Goal: Task Accomplishment & Management: Complete application form

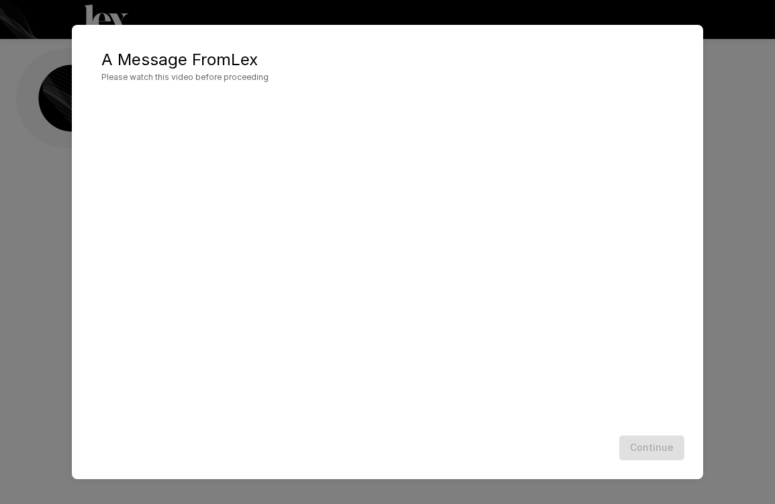
scroll to position [1, 0]
click at [683, 450] on button "Continue" at bounding box center [651, 447] width 65 height 25
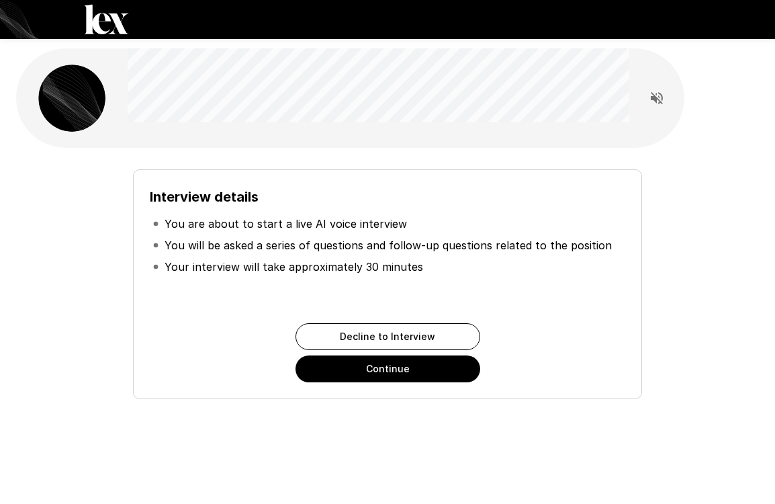
scroll to position [8, 0]
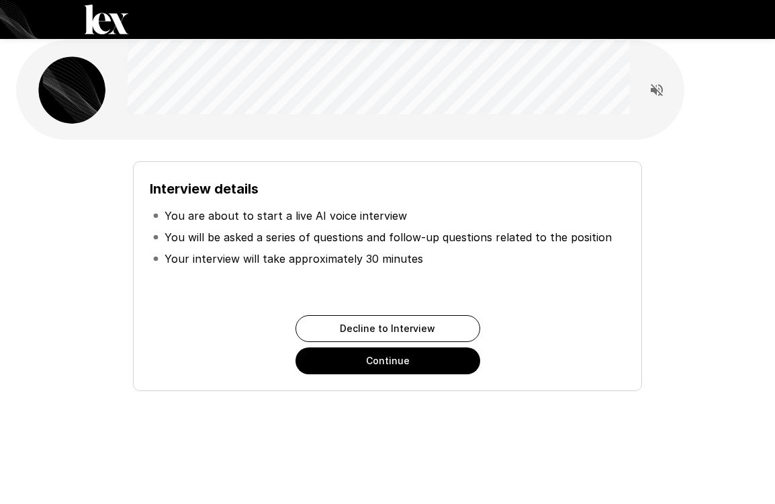
click at [408, 363] on button "Continue" at bounding box center [387, 360] width 185 height 27
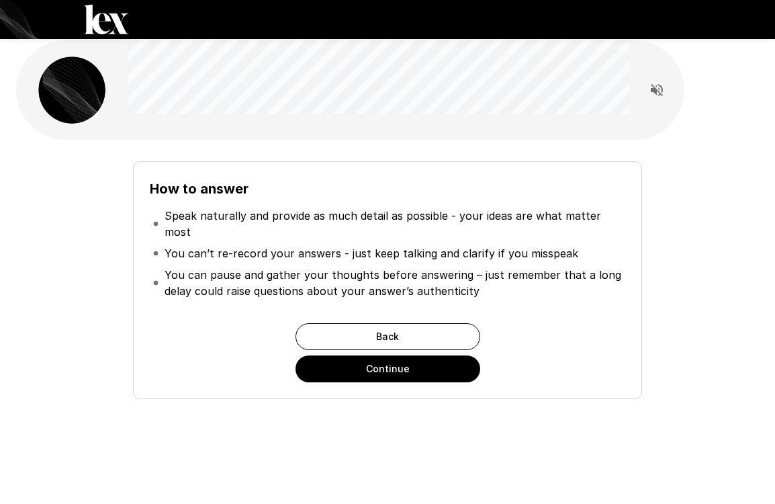
click at [422, 358] on button "Continue" at bounding box center [387, 368] width 185 height 27
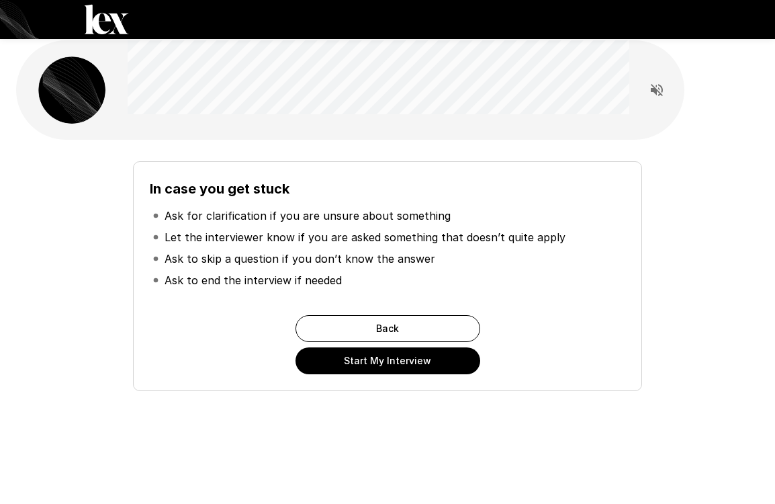
click at [426, 359] on button "Start My Interview" at bounding box center [387, 360] width 185 height 27
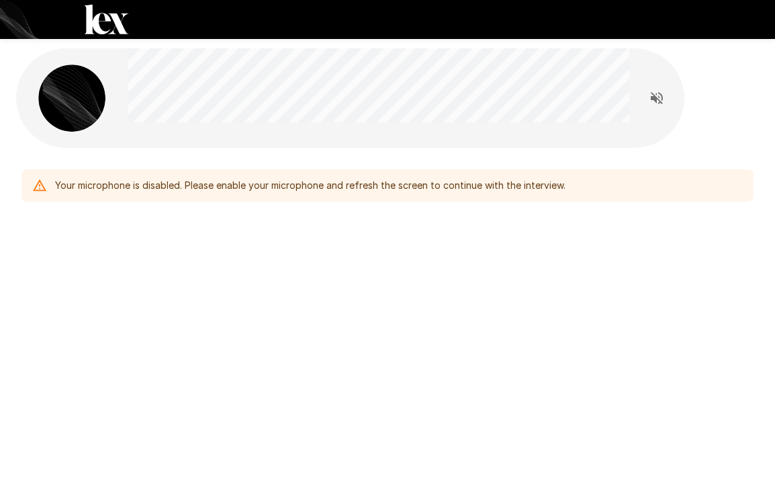
click at [657, 99] on icon "Read questions aloud" at bounding box center [657, 98] width 16 height 16
click at [288, 189] on div "Your microphone is disabled. Please enable your microphone and refresh the scre…" at bounding box center [310, 185] width 510 height 24
click at [191, 197] on div "Your microphone is disabled. Please enable your microphone and refresh the scre…" at bounding box center [310, 185] width 510 height 24
click at [195, 175] on div "Your microphone is disabled. Please enable your microphone and refresh the scre…" at bounding box center [310, 185] width 510 height 24
click at [64, 194] on div "Your microphone is disabled. Please enable your microphone and refresh the scre…" at bounding box center [310, 185] width 510 height 24
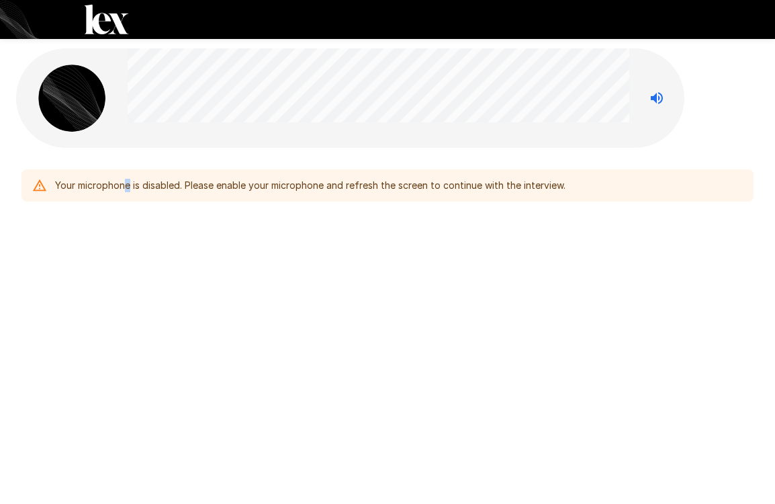
click at [128, 189] on div "Your microphone is disabled. Please enable your microphone and refresh the scre…" at bounding box center [310, 185] width 510 height 24
click at [437, 128] on div at bounding box center [379, 97] width 502 height 99
click at [138, 182] on div "Your microphone is disabled. Please enable your microphone and refresh the scre…" at bounding box center [310, 185] width 510 height 24
click at [35, 185] on icon at bounding box center [39, 185] width 15 height 15
click at [36, 186] on icon at bounding box center [39, 184] width 13 height 11
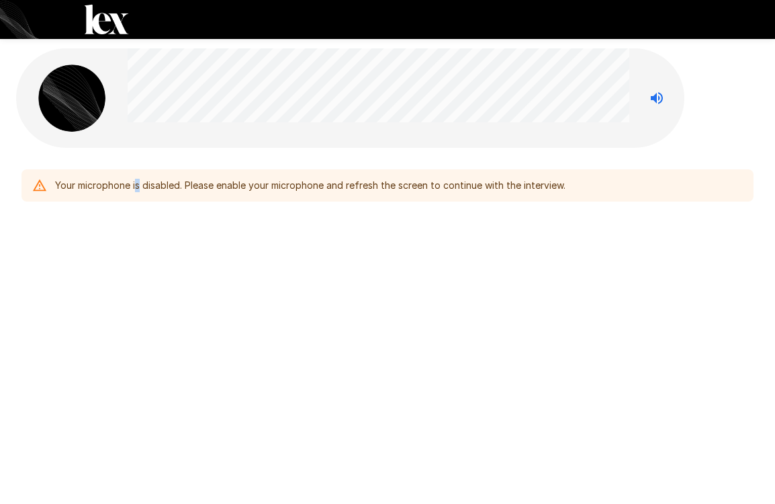
click at [36, 186] on icon at bounding box center [39, 184] width 13 height 11
click at [56, 100] on img at bounding box center [71, 97] width 67 height 67
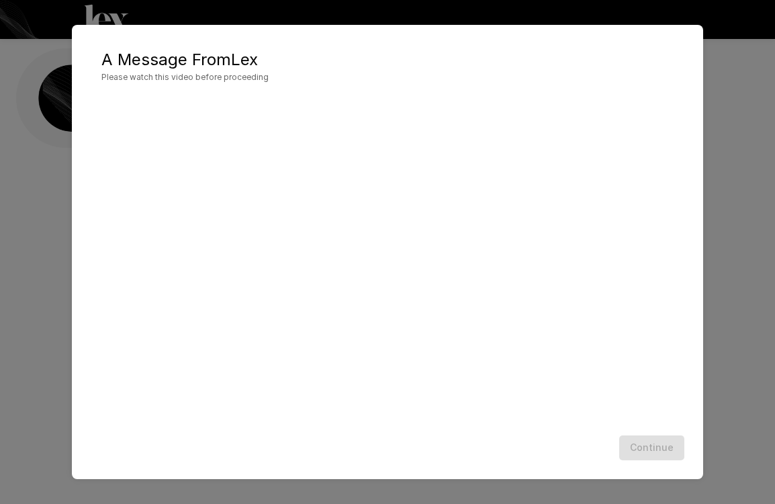
scroll to position [1, 0]
click at [663, 451] on button "Continue" at bounding box center [651, 447] width 65 height 25
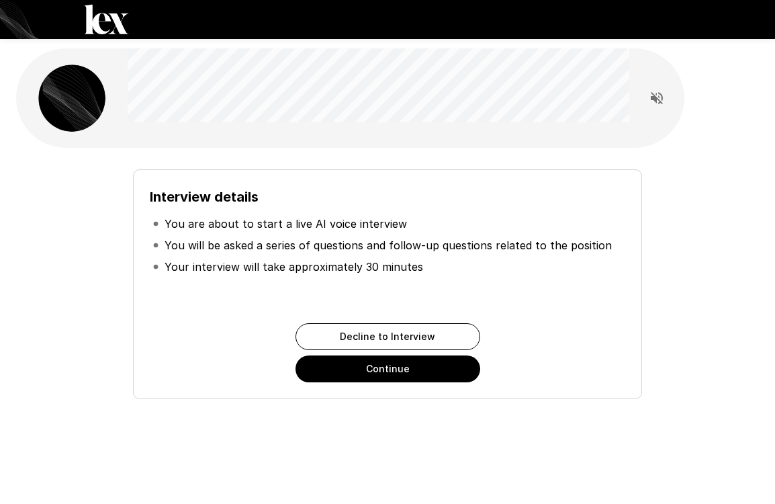
click at [414, 363] on button "Continue" at bounding box center [387, 368] width 185 height 27
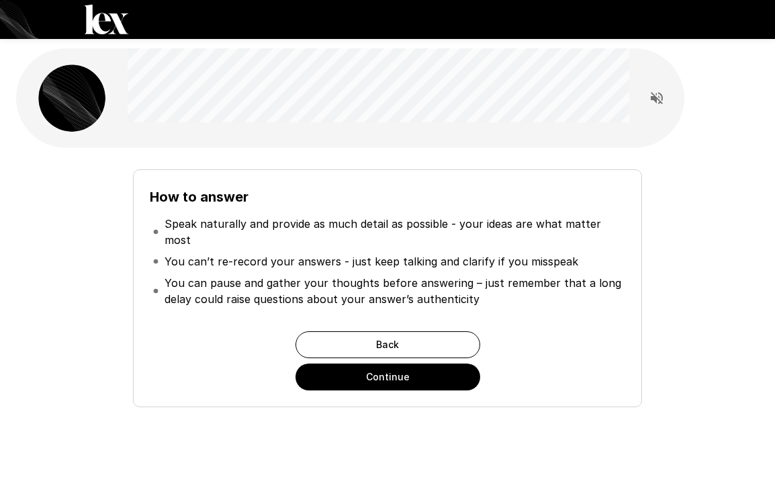
click at [425, 371] on button "Continue" at bounding box center [387, 376] width 185 height 27
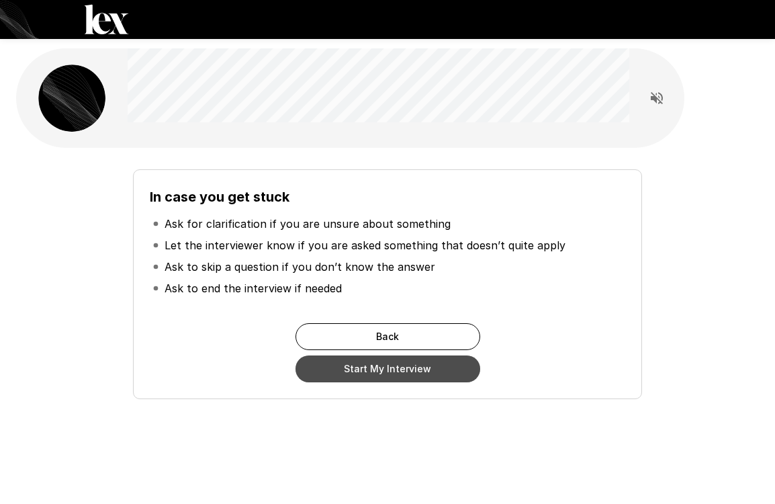
click at [428, 371] on button "Start My Interview" at bounding box center [387, 368] width 185 height 27
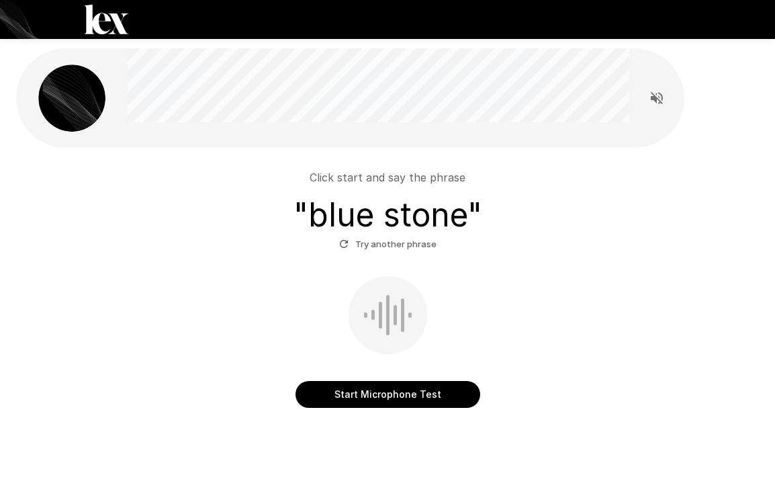
click at [324, 396] on button "Start Microphone Test" at bounding box center [387, 394] width 185 height 27
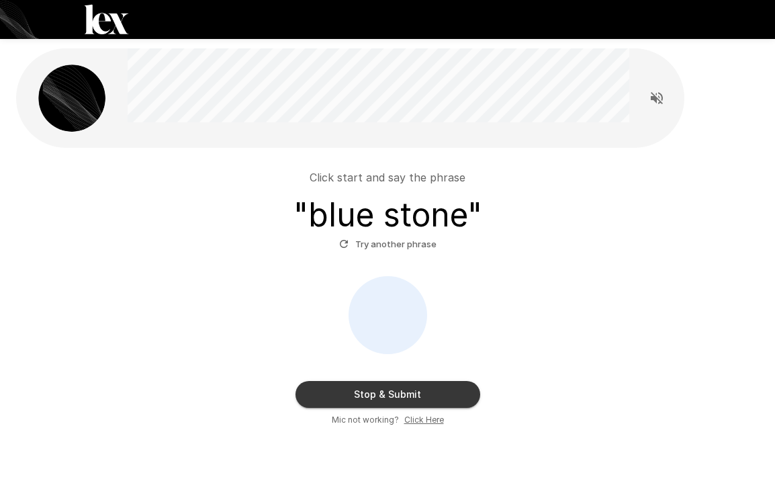
click at [659, 97] on icon "Read questions aloud" at bounding box center [657, 98] width 16 height 16
click at [448, 398] on button "Stop & Submit" at bounding box center [387, 394] width 185 height 27
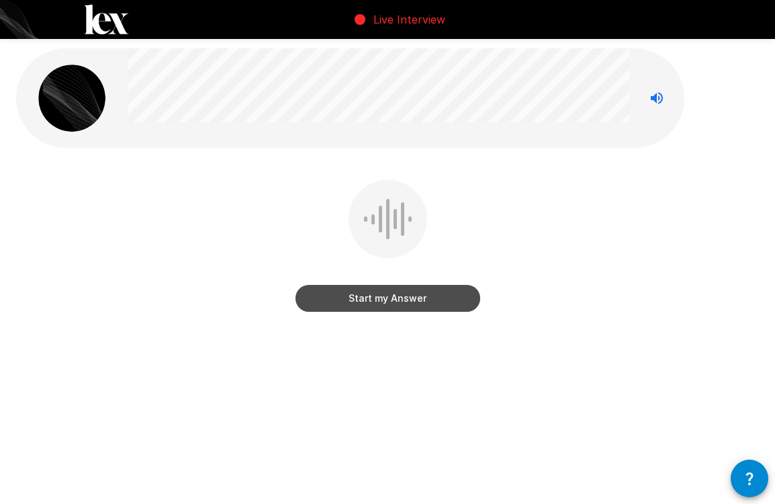
click at [396, 301] on button "Start my Answer" at bounding box center [387, 298] width 185 height 27
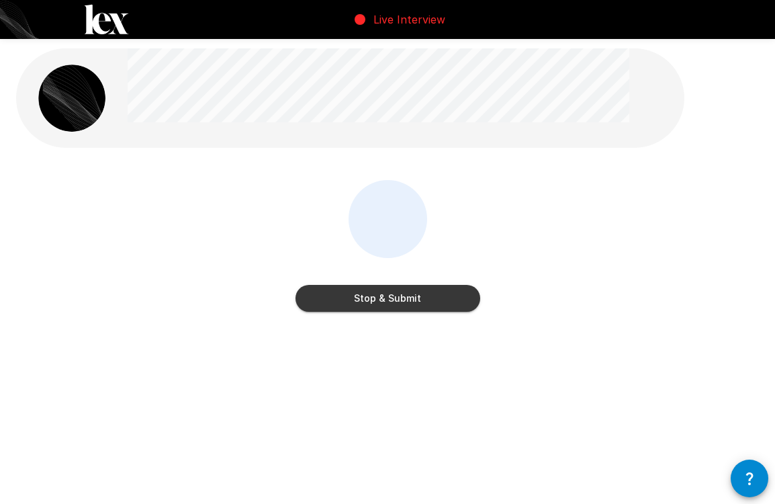
click at [396, 301] on button "Stop & Submit" at bounding box center [387, 298] width 185 height 27
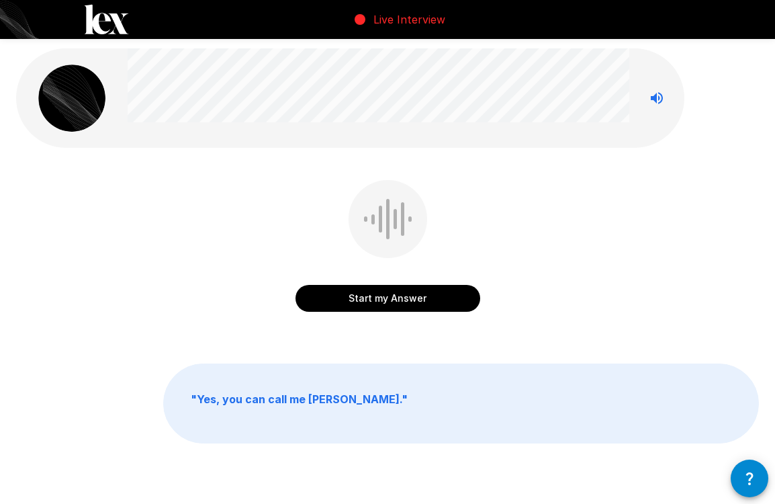
click at [421, 294] on button "Start my Answer" at bounding box center [387, 298] width 185 height 27
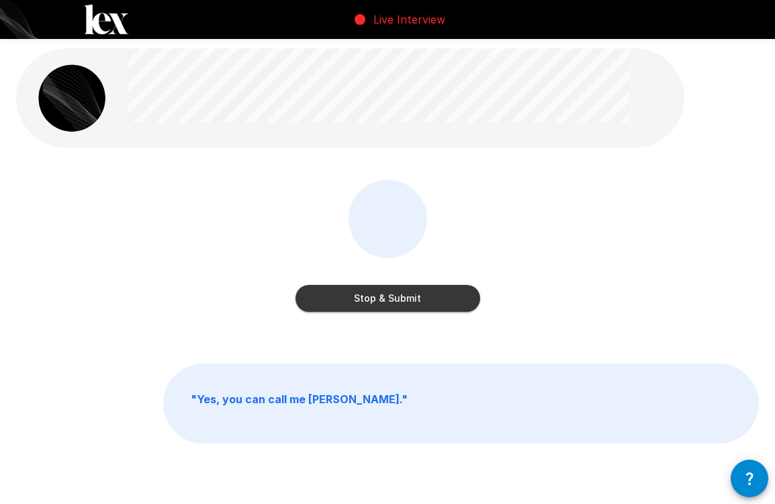
click at [421, 294] on button "Stop & Submit" at bounding box center [387, 298] width 185 height 27
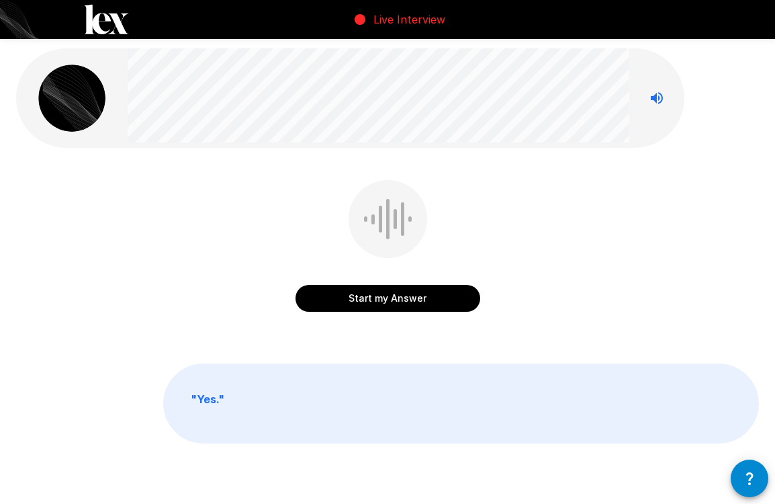
click at [416, 297] on button "Start my Answer" at bounding box center [387, 298] width 185 height 27
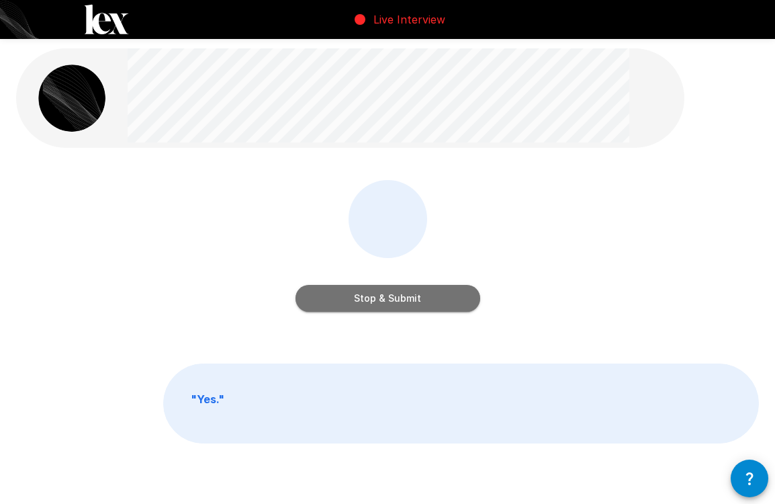
click at [423, 302] on button "Stop & Submit" at bounding box center [387, 298] width 185 height 27
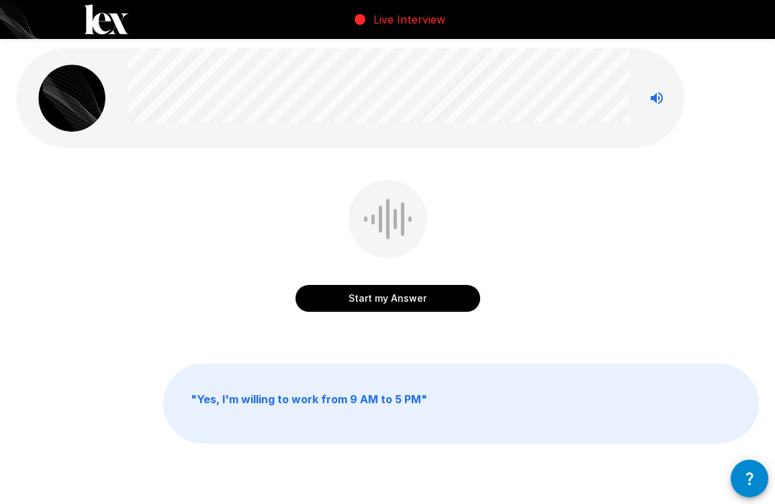
click at [418, 294] on button "Start my Answer" at bounding box center [387, 298] width 185 height 27
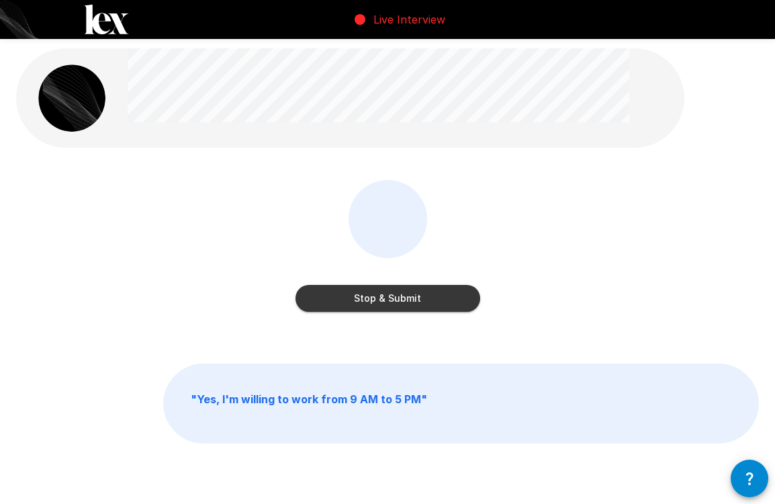
click at [418, 294] on button "Stop & Submit" at bounding box center [387, 298] width 185 height 27
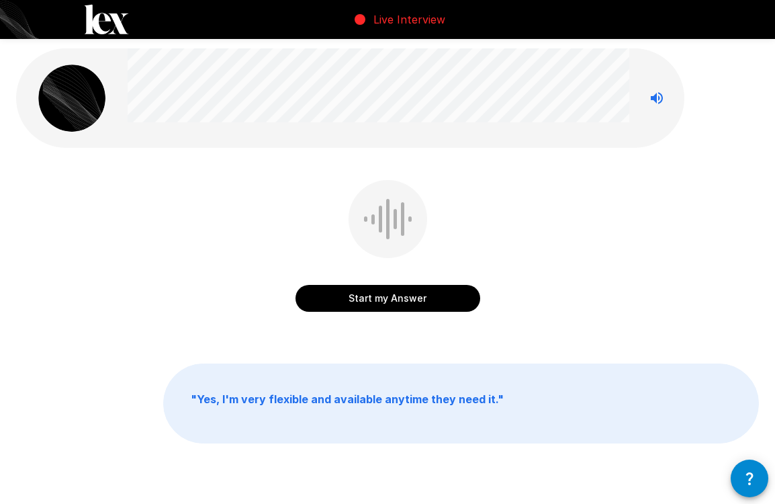
click at [421, 299] on button "Start my Answer" at bounding box center [387, 298] width 185 height 27
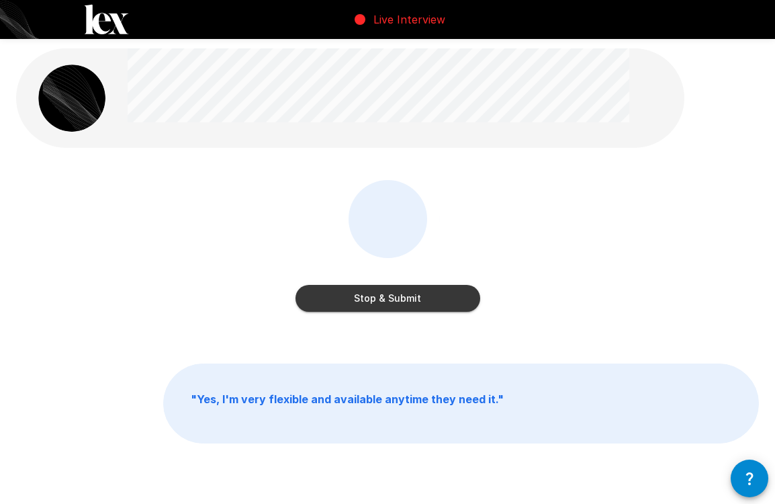
click at [421, 299] on button "Stop & Submit" at bounding box center [387, 298] width 185 height 27
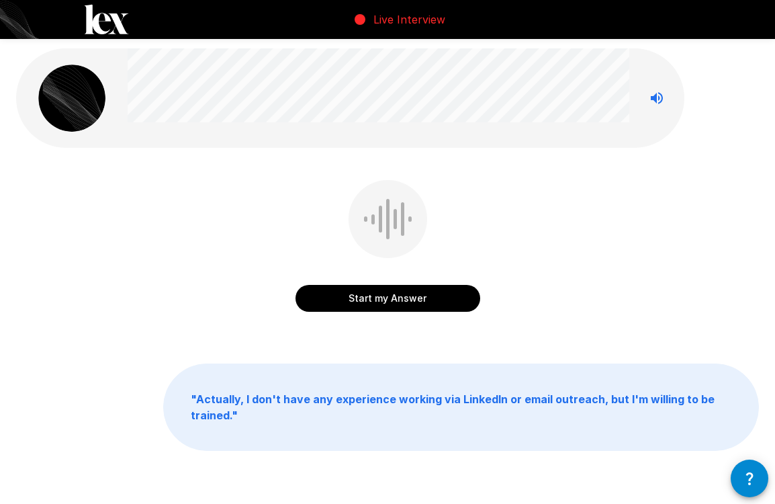
click at [421, 299] on button "Start my Answer" at bounding box center [387, 298] width 185 height 27
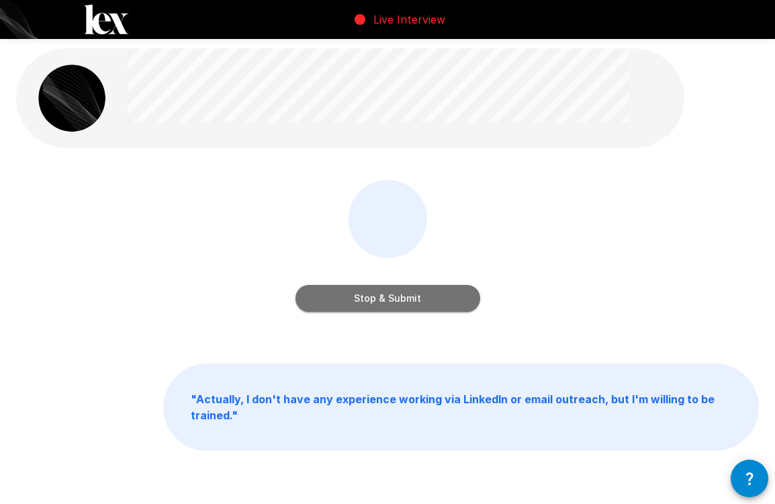
click at [421, 299] on button "Stop & Submit" at bounding box center [387, 298] width 185 height 27
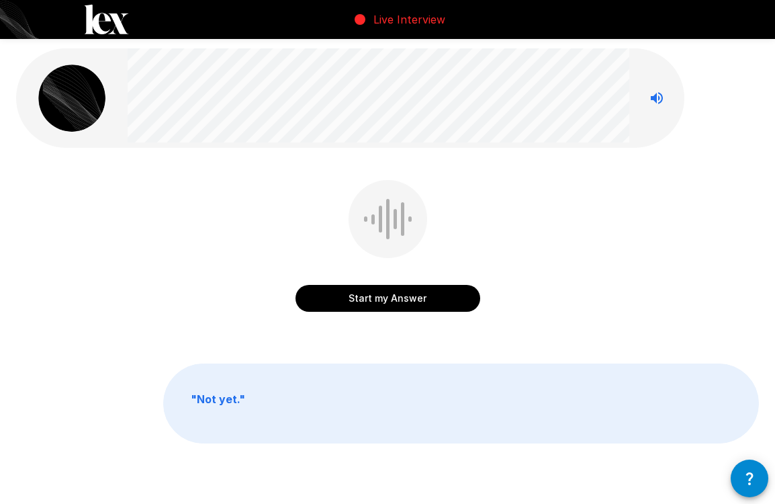
click at [447, 299] on button "Start my Answer" at bounding box center [387, 298] width 185 height 27
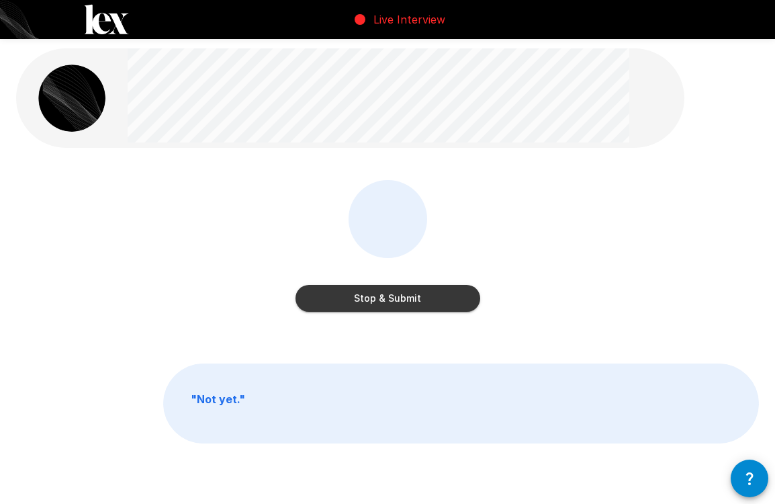
click at [447, 299] on button "Stop & Submit" at bounding box center [387, 298] width 185 height 27
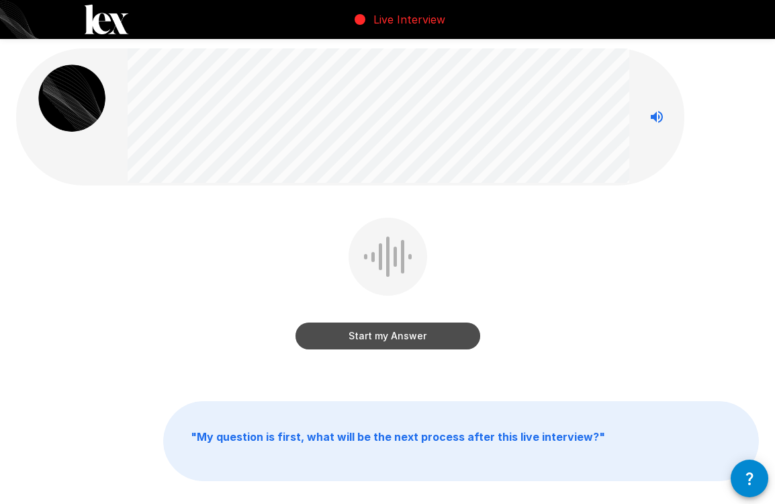
click at [395, 331] on button "Start my Answer" at bounding box center [387, 335] width 185 height 27
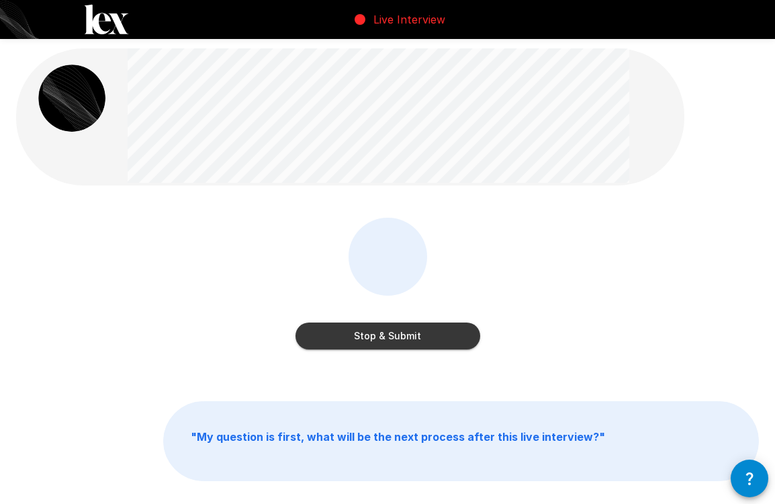
click at [395, 331] on button "Stop & Submit" at bounding box center [387, 335] width 185 height 27
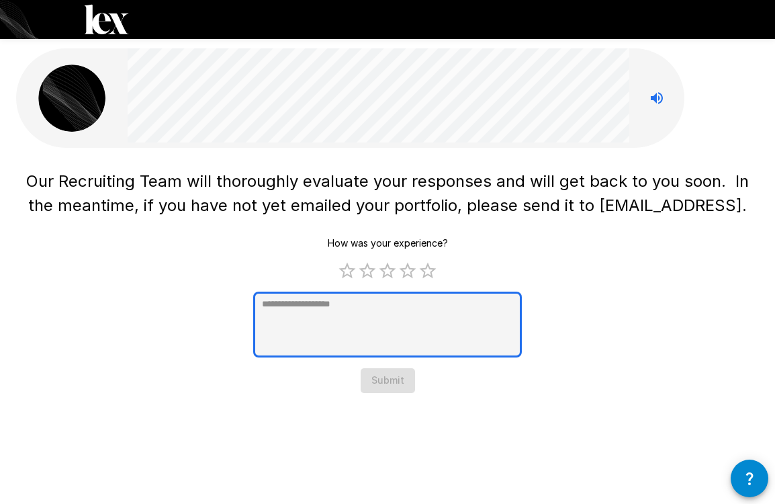
type textarea "*"
click at [382, 327] on textarea at bounding box center [387, 324] width 269 height 66
